Goal: Book appointment/travel/reservation

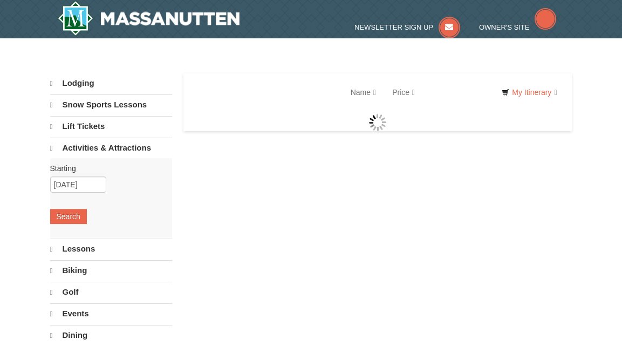
select select "10"
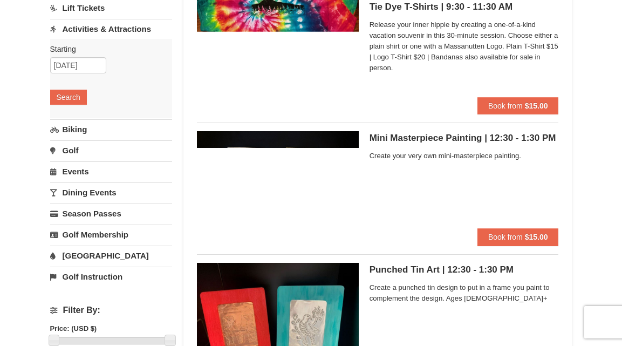
scroll to position [103, 0]
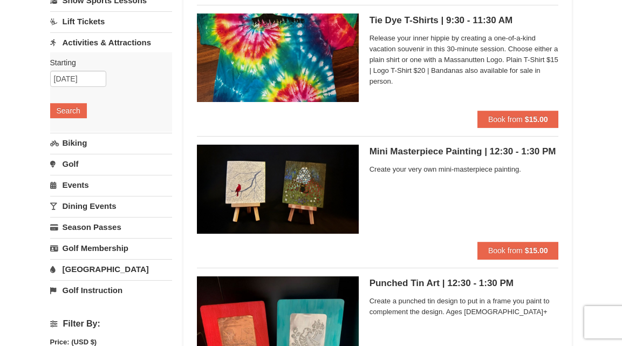
click at [81, 140] on link "Biking" at bounding box center [111, 143] width 122 height 20
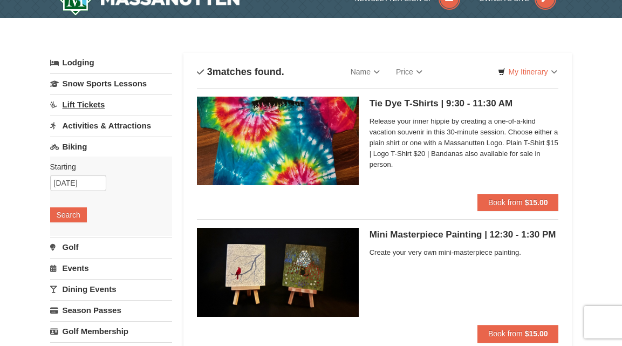
scroll to position [25, 0]
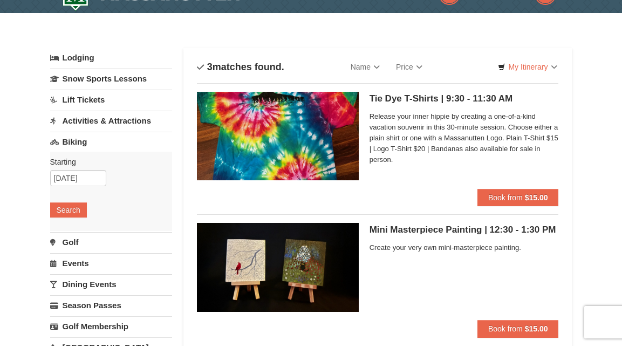
click at [112, 120] on link "Activities & Attractions" at bounding box center [111, 121] width 122 height 20
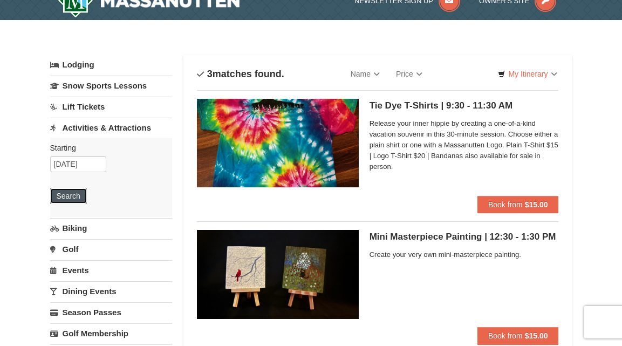
click at [77, 196] on button "Search" at bounding box center [68, 195] width 37 height 15
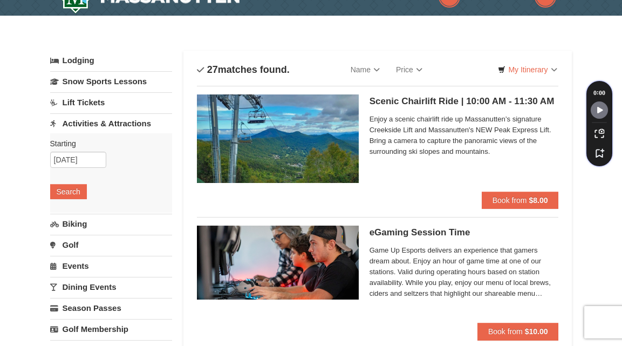
scroll to position [23, 0]
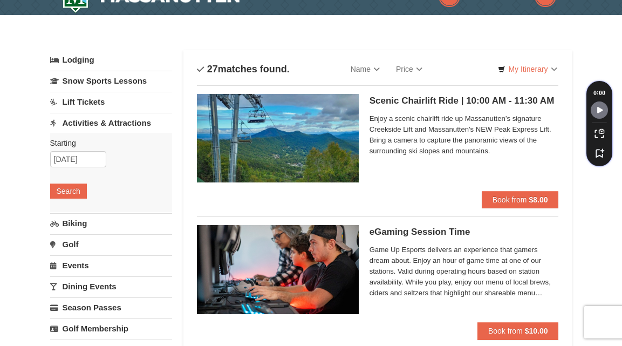
click at [108, 225] on link "Biking" at bounding box center [111, 223] width 122 height 20
click at [80, 206] on button "Search" at bounding box center [68, 211] width 37 height 15
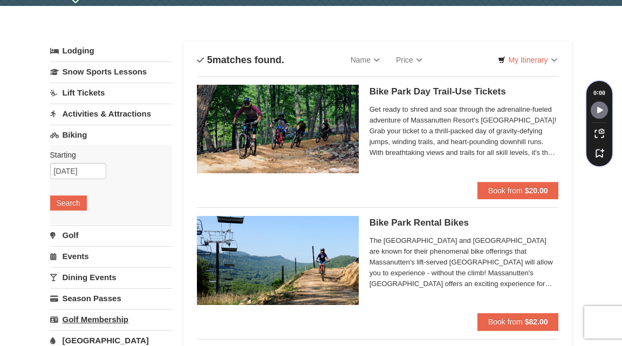
scroll to position [60, 0]
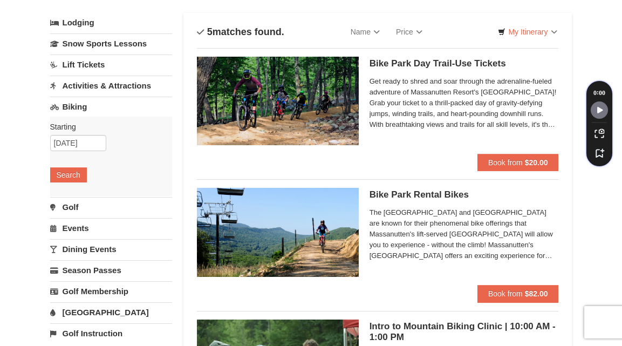
click at [80, 222] on link "Events" at bounding box center [111, 228] width 122 height 20
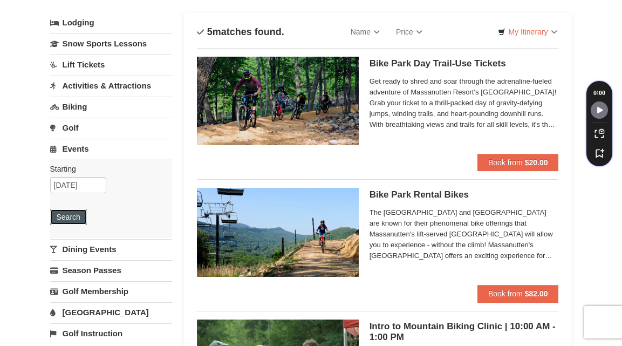
click at [70, 212] on button "Search" at bounding box center [68, 216] width 37 height 15
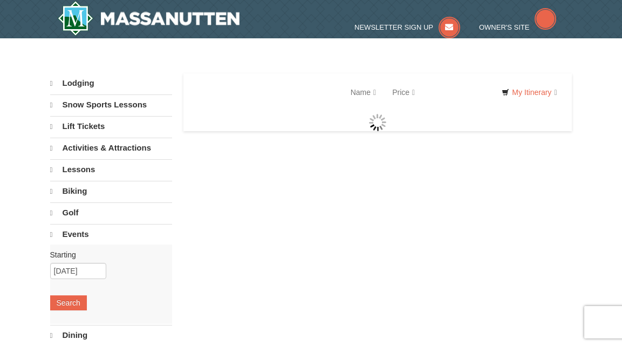
select select "10"
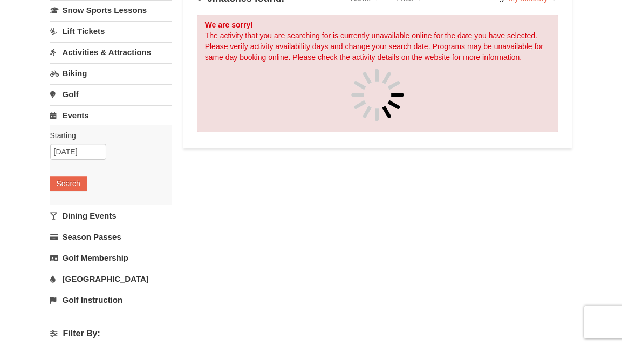
scroll to position [106, 0]
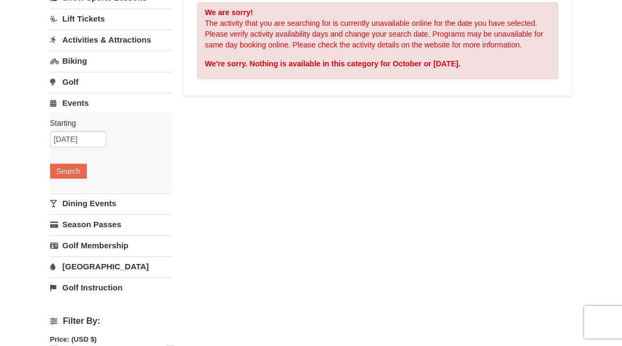
click at [93, 197] on link "Dining Events" at bounding box center [111, 203] width 122 height 20
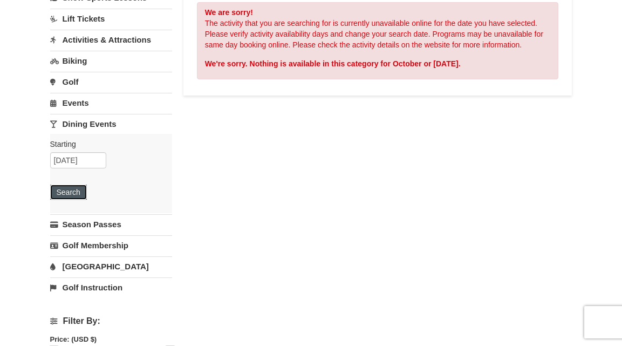
click at [78, 188] on button "Search" at bounding box center [68, 191] width 37 height 15
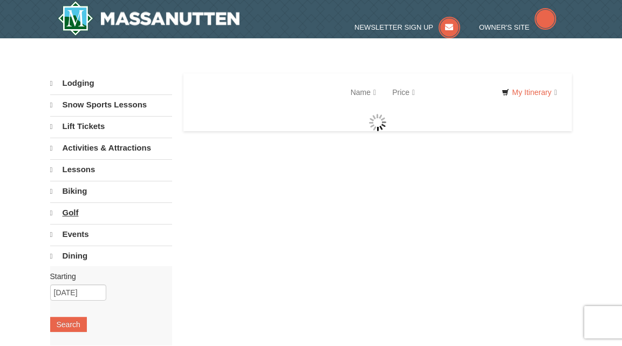
select select "10"
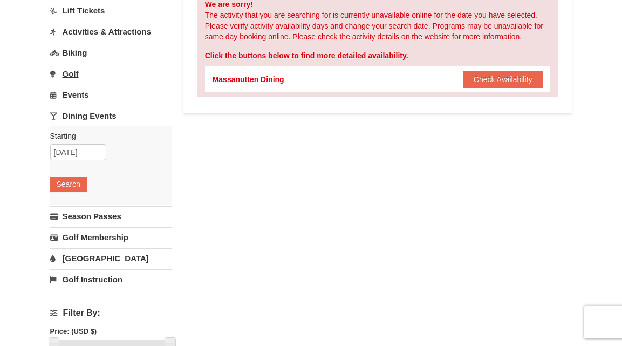
scroll to position [116, 0]
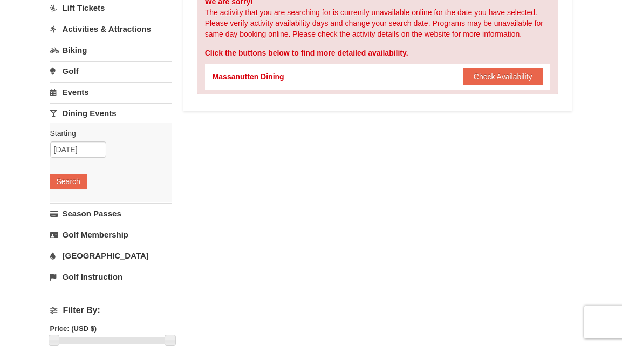
click at [89, 249] on link "[GEOGRAPHIC_DATA]" at bounding box center [111, 255] width 122 height 20
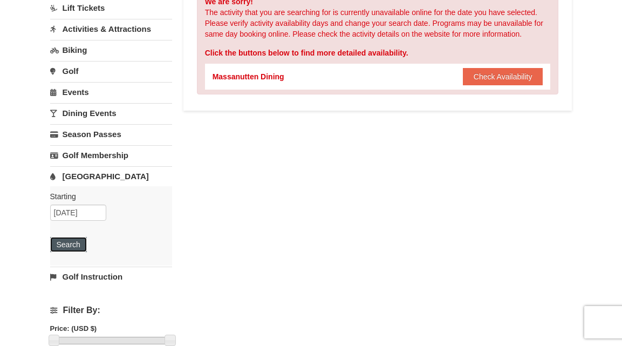
click at [74, 240] on button "Search" at bounding box center [68, 244] width 37 height 15
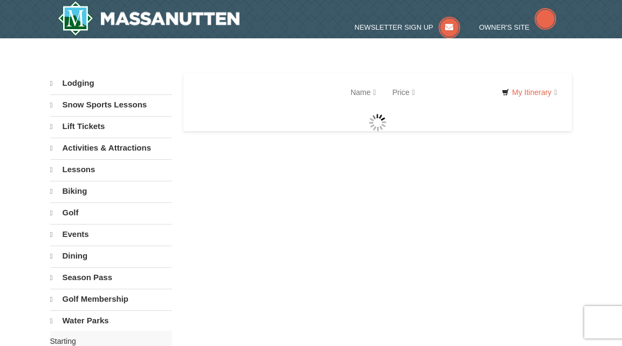
select select "10"
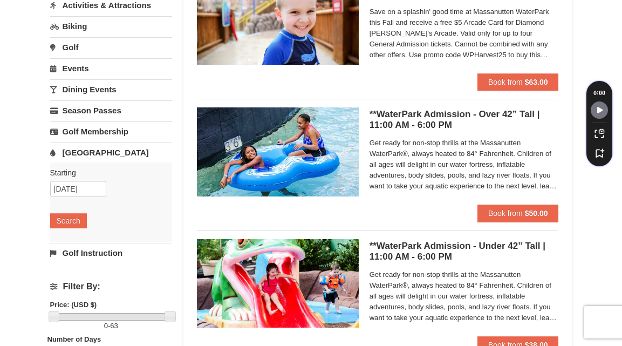
scroll to position [155, 0]
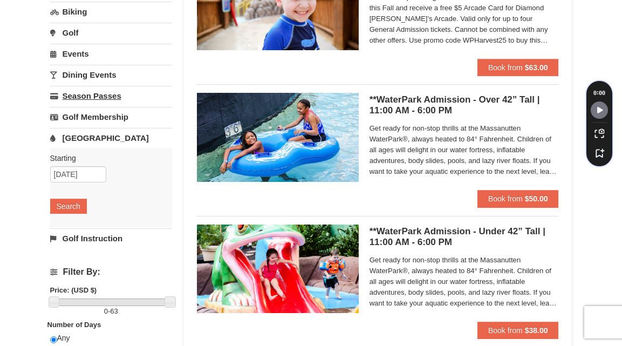
click at [120, 97] on link "Season Passes" at bounding box center [111, 96] width 122 height 20
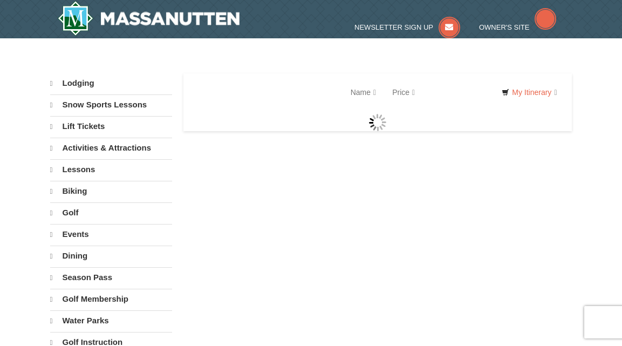
select select "10"
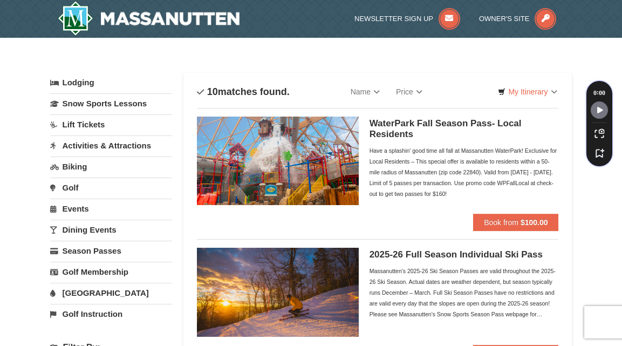
click at [86, 148] on link "Activities & Attractions" at bounding box center [111, 145] width 122 height 20
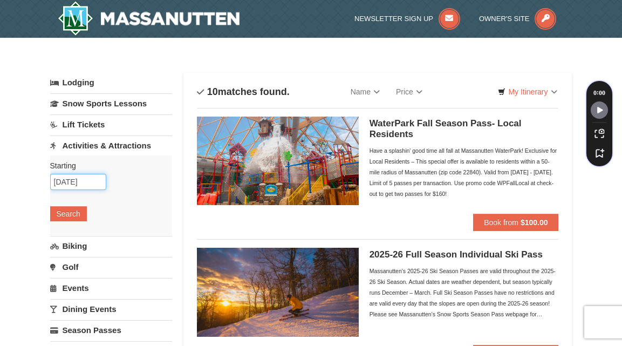
click at [75, 178] on input "10/03/2025" at bounding box center [78, 182] width 56 height 16
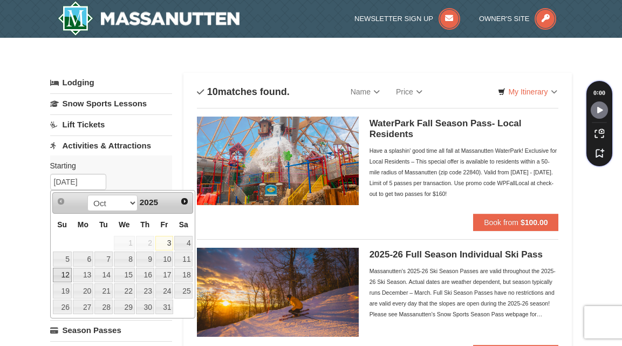
click at [69, 273] on link "12" at bounding box center [62, 274] width 19 height 15
type input "10/12/2025"
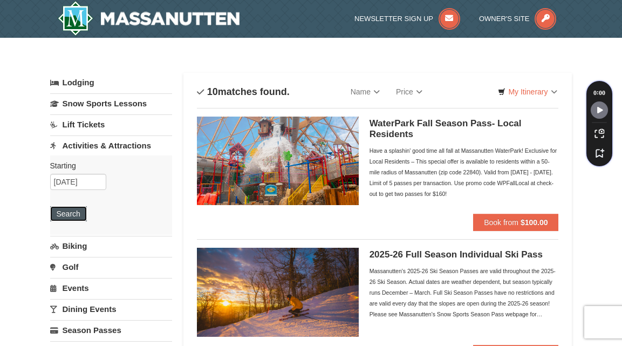
click at [80, 208] on button "Search" at bounding box center [68, 213] width 37 height 15
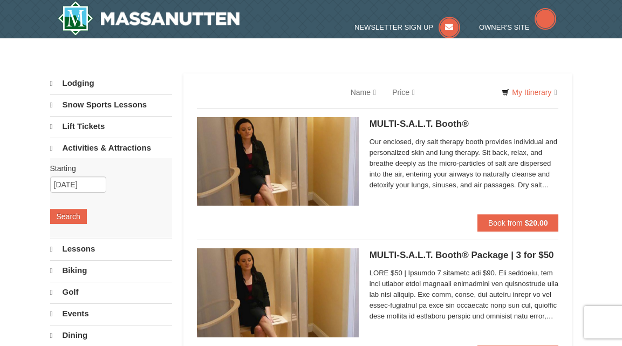
select select "10"
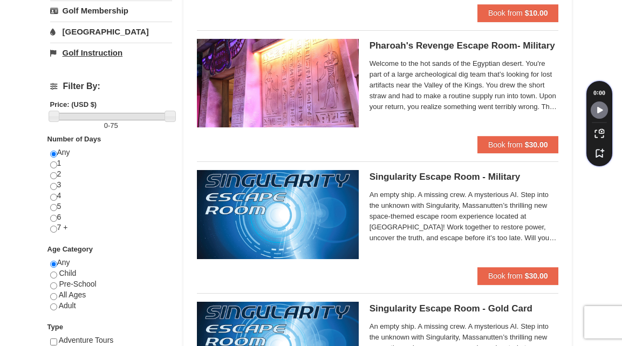
scroll to position [376, 0]
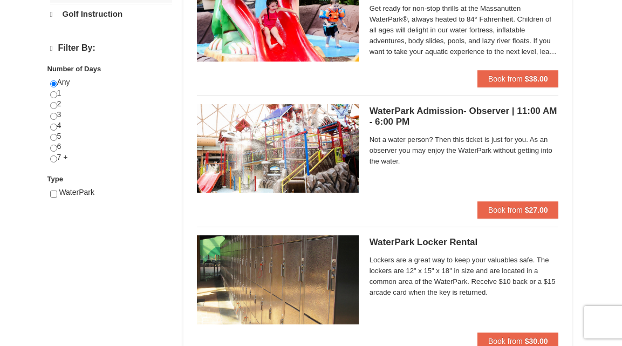
select select "10"
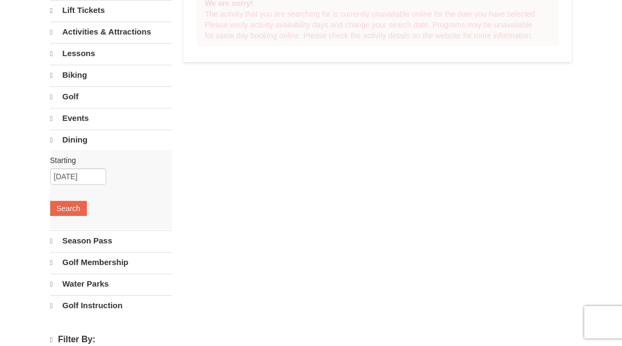
select select "10"
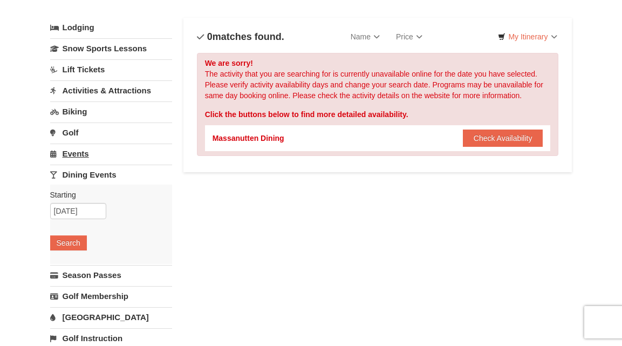
scroll to position [32, 0]
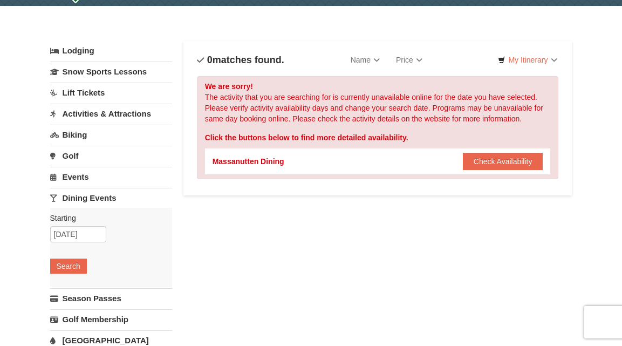
click at [92, 112] on link "Activities & Attractions" at bounding box center [111, 114] width 122 height 20
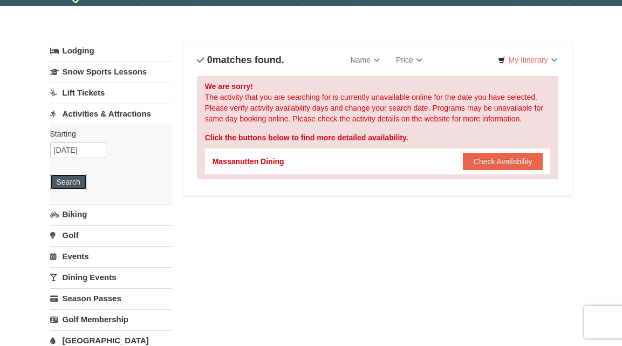
click at [75, 181] on button "Search" at bounding box center [68, 181] width 37 height 15
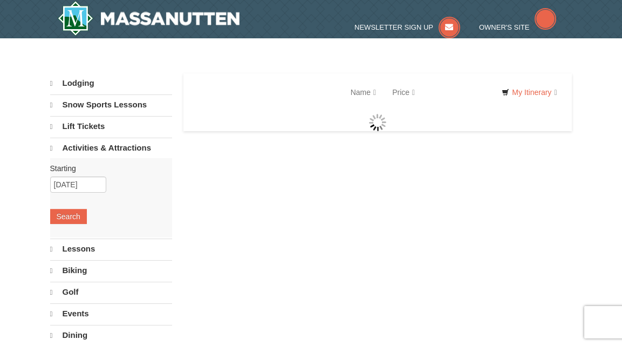
select select "10"
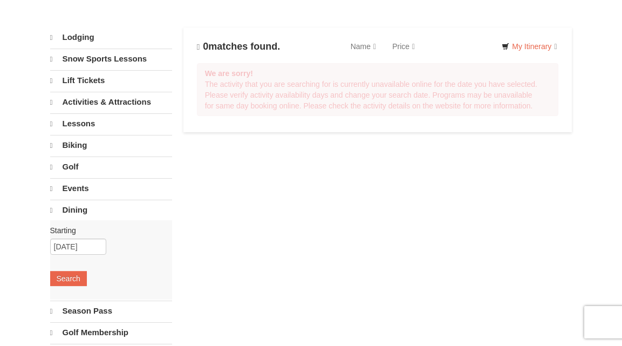
select select "10"
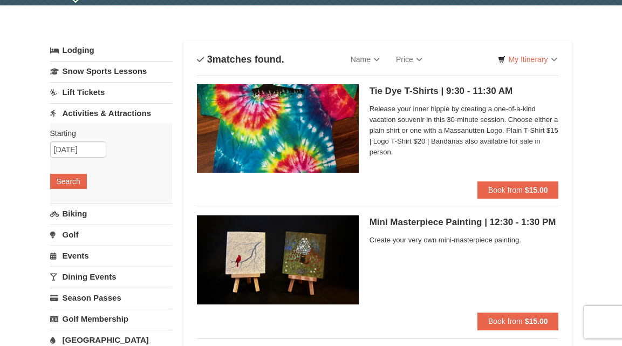
scroll to position [18, 0]
